Goal: Book appointment/travel/reservation

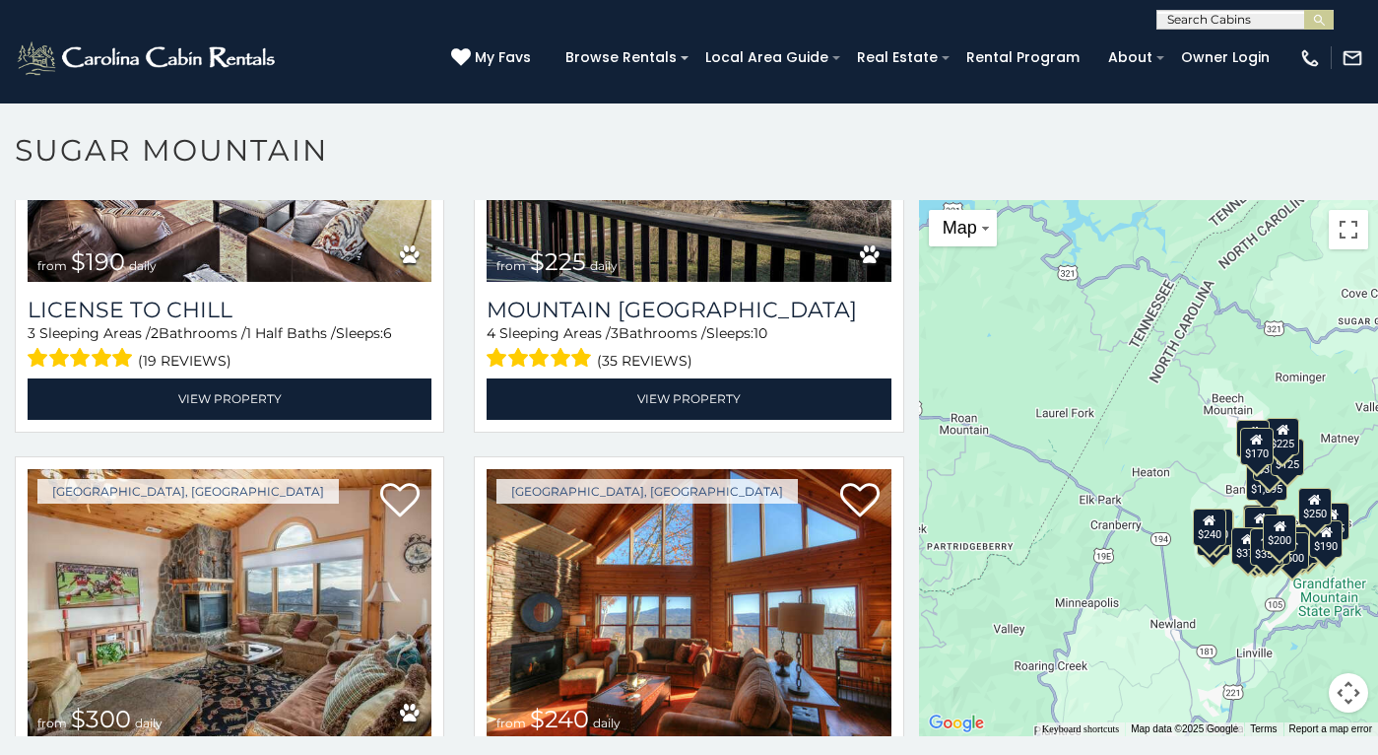
scroll to position [5342, 0]
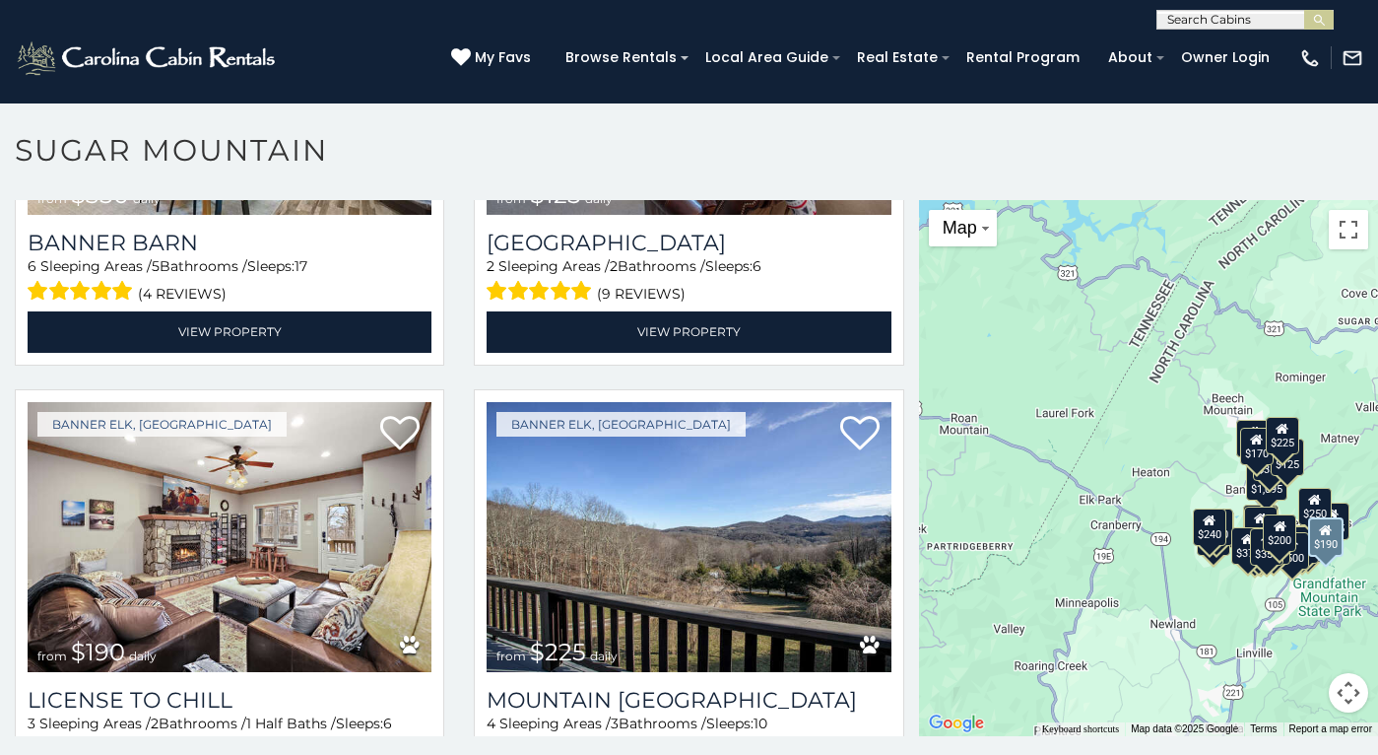
click at [61, 540] on img at bounding box center [230, 537] width 404 height 271
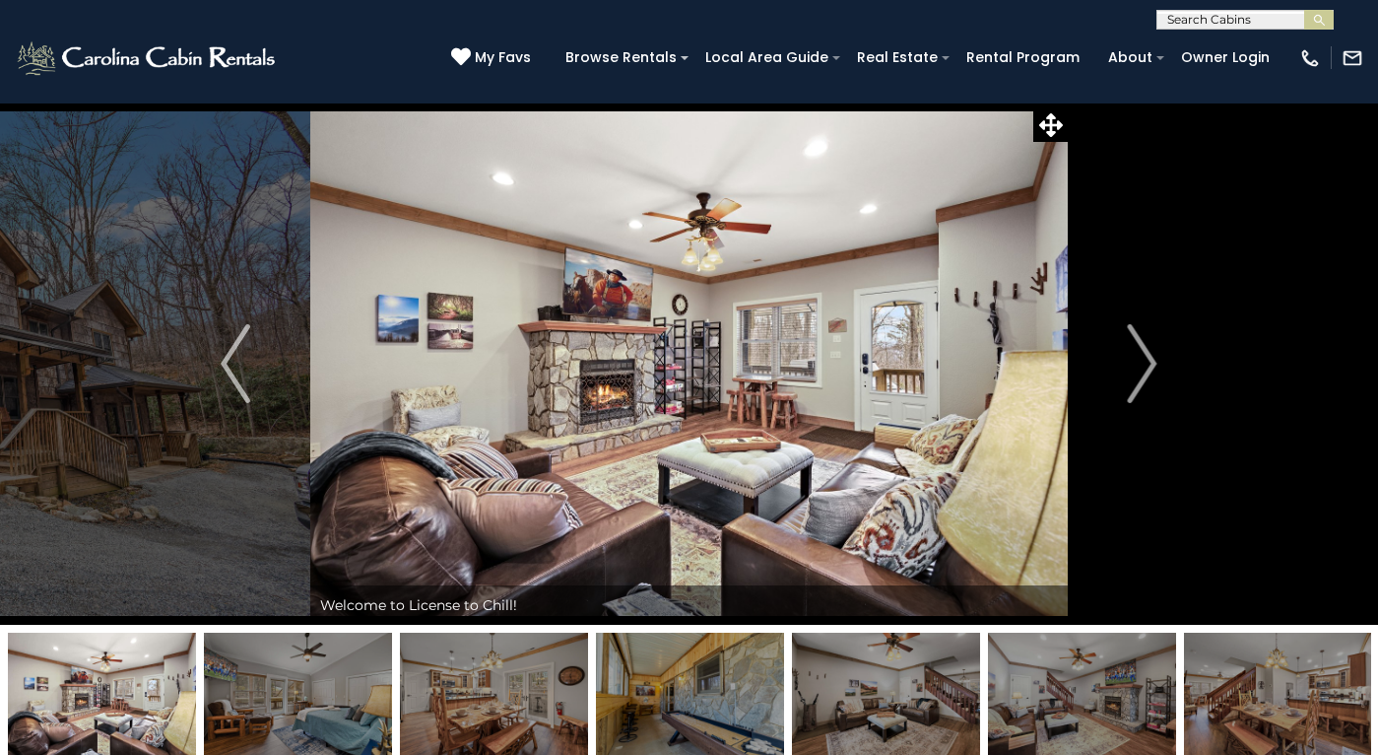
scroll to position [73, 0]
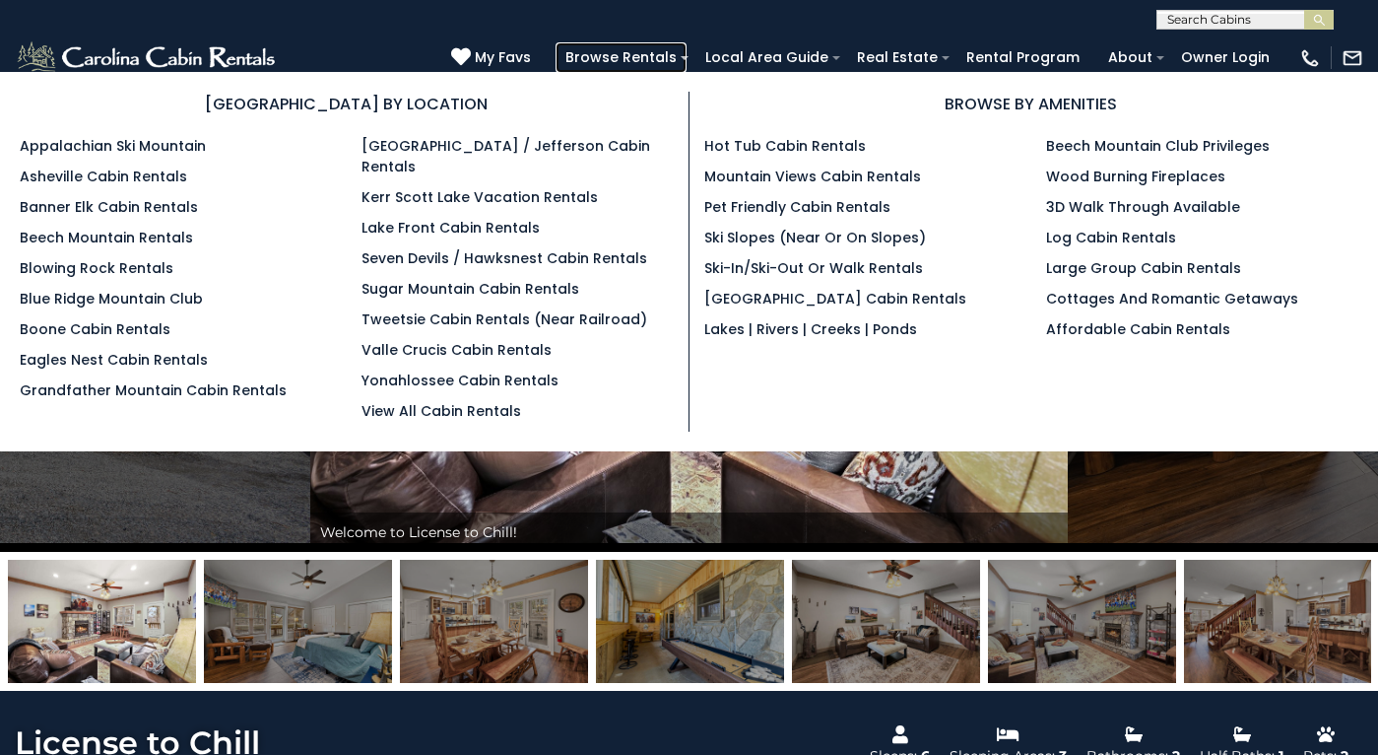
click at [599, 49] on link "Browse Rentals" at bounding box center [621, 57] width 131 height 31
